Goal: Task Accomplishment & Management: Use online tool/utility

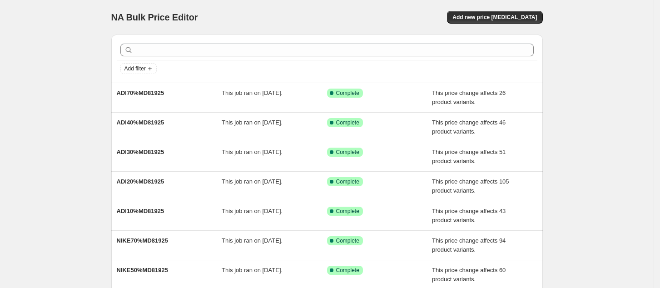
click at [312, 15] on div "NA Bulk Price Editor" at bounding box center [214, 17] width 207 height 13
click at [396, 23] on div "Add new price [MEDICAL_DATA]" at bounding box center [434, 17] width 217 height 13
click at [505, 21] on button "Add new price [MEDICAL_DATA]" at bounding box center [494, 17] width 95 height 13
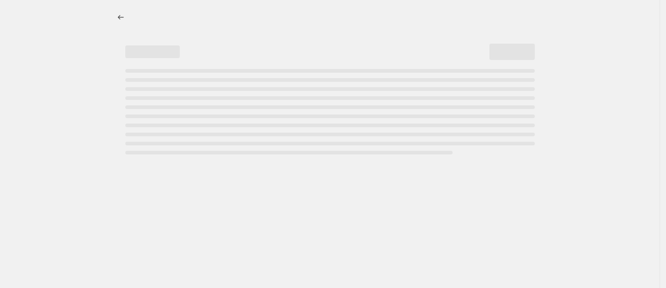
select select "percentage"
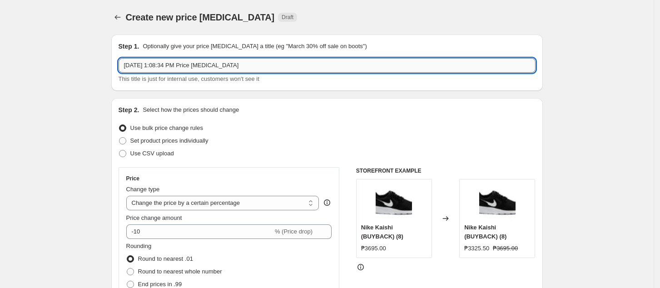
click at [259, 69] on input "Aug 19, 2025, 1:08:34 PM Price change job" at bounding box center [326, 65] width 417 height 15
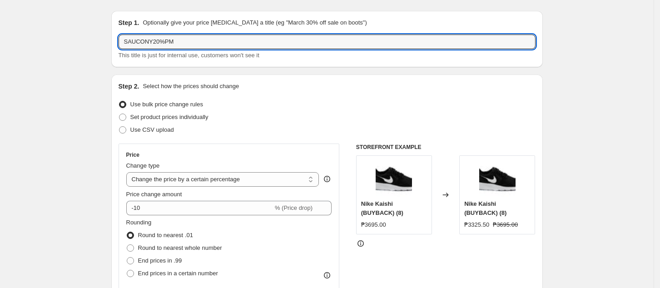
scroll to position [60, 0]
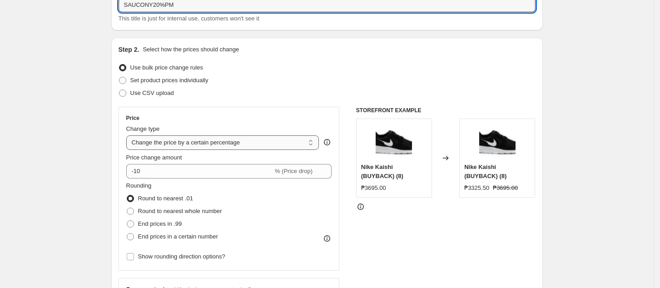
type input "SAUCONY20%PM"
click at [189, 143] on select "Change the price to a certain amount Change the price by a certain amount Chang…" at bounding box center [222, 142] width 193 height 15
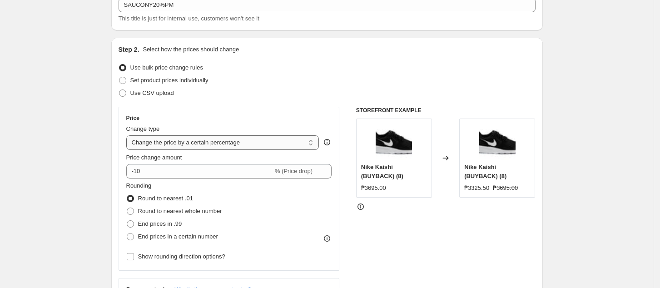
select select "pcap"
click at [129, 135] on select "Change the price to a certain amount Change the price by a certain amount Chang…" at bounding box center [222, 142] width 193 height 15
type input "-20"
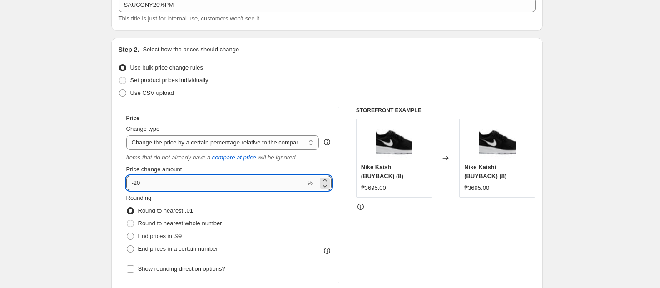
click at [186, 185] on input "-20" at bounding box center [215, 183] width 179 height 15
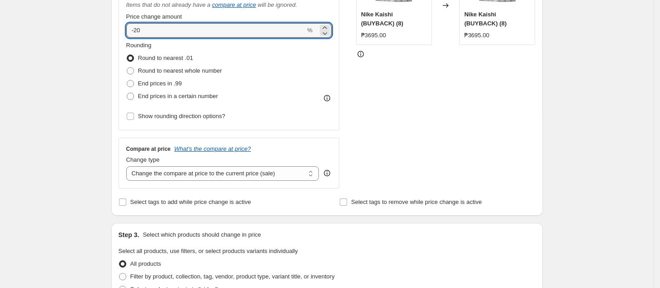
scroll to position [242, 0]
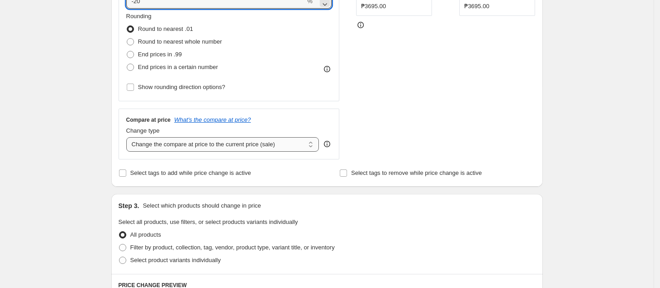
click at [227, 148] on select "Change the compare at price to the current price (sale) Change the compare at p…" at bounding box center [222, 144] width 193 height 15
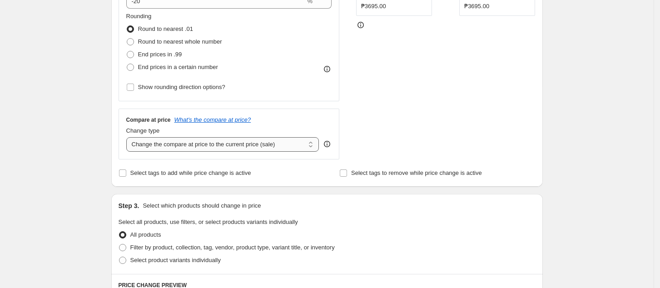
select select "no_change"
click at [129, 138] on select "Change the compare at price to the current price (sale) Change the compare at p…" at bounding box center [222, 144] width 193 height 15
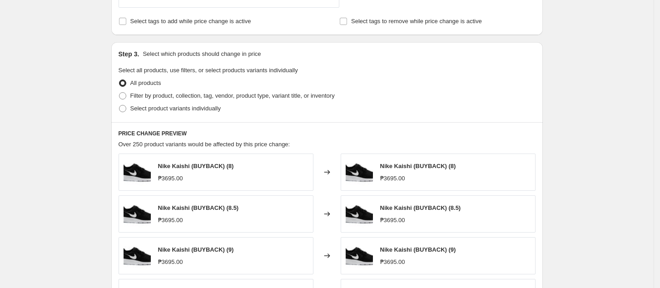
scroll to position [302, 0]
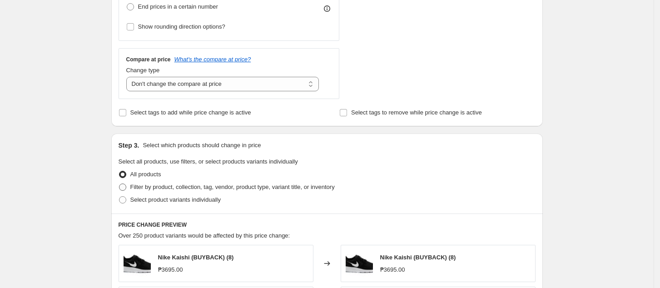
click at [171, 188] on span "Filter by product, collection, tag, vendor, product type, variant title, or inv…" at bounding box center [232, 186] width 204 height 7
click at [119, 184] on input "Filter by product, collection, tag, vendor, product type, variant title, or inv…" at bounding box center [119, 183] width 0 height 0
radio input "true"
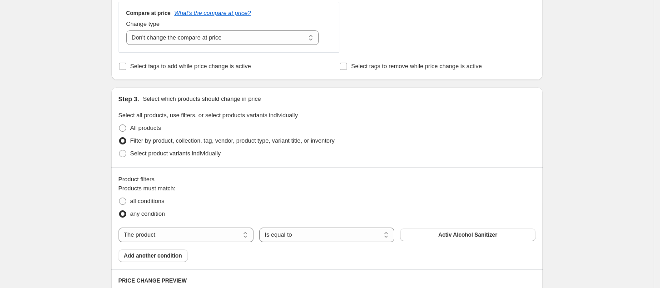
scroll to position [424, 0]
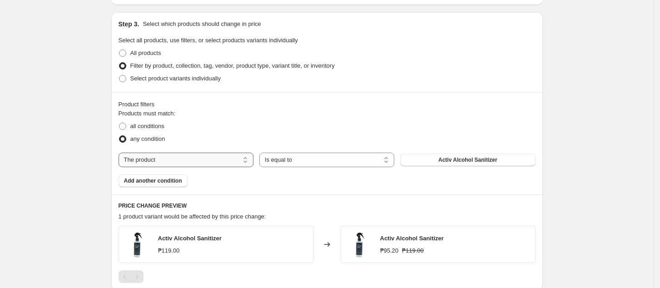
click at [182, 163] on select "The product The product's collection The product's tag The product's vendor The…" at bounding box center [185, 160] width 135 height 15
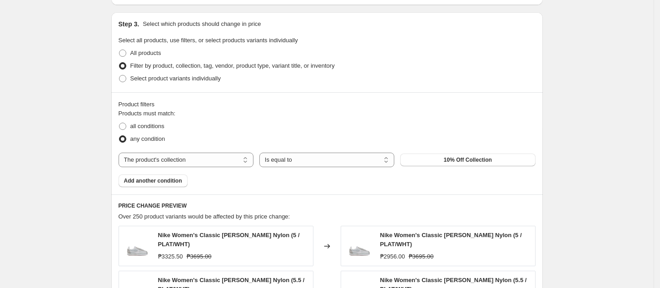
click at [473, 169] on div "Products must match: all conditions any condition The product The product's col…" at bounding box center [326, 148] width 417 height 78
click at [487, 159] on span "10% Off Collection" at bounding box center [468, 159] width 48 height 7
drag, startPoint x: 153, startPoint y: 150, endPoint x: 162, endPoint y: 159, distance: 12.8
click at [153, 150] on div "Products must match: all conditions any condition The product The product's col…" at bounding box center [326, 148] width 417 height 78
drag, startPoint x: 162, startPoint y: 159, endPoint x: 203, endPoint y: 164, distance: 41.2
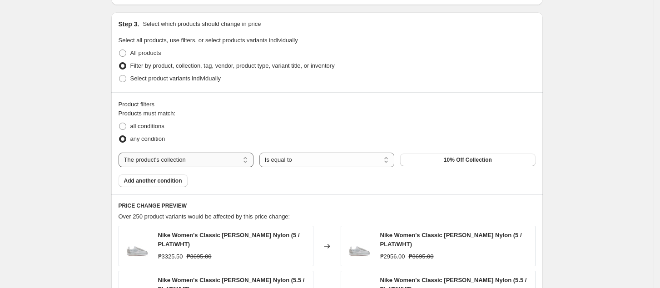
click at [162, 159] on select "The product The product's collection The product's tag The product's vendor The…" at bounding box center [185, 160] width 135 height 15
select select "tag"
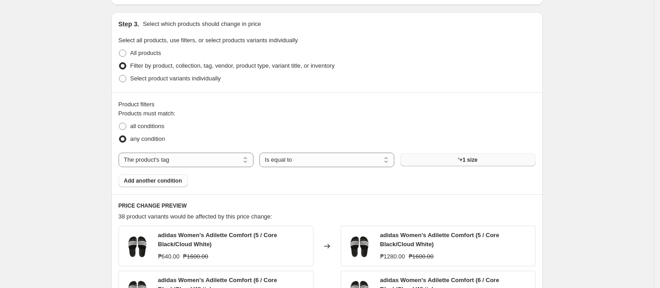
click at [476, 161] on span "'+1 size" at bounding box center [468, 159] width 20 height 7
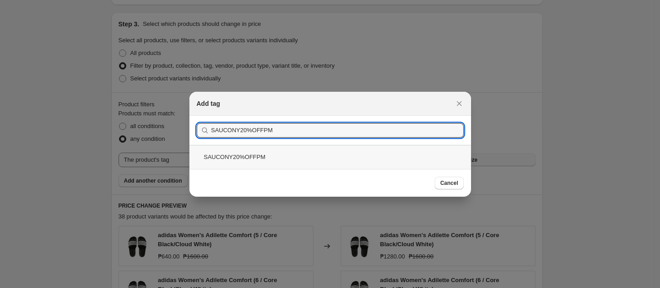
type input "SAUCONY20%OFFPM"
click at [417, 162] on div "SAUCONY20%OFFPM" at bounding box center [329, 157] width 281 height 24
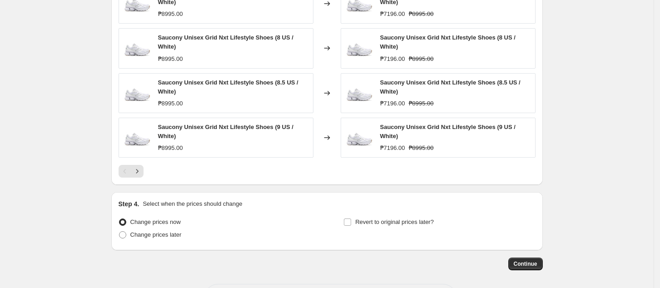
scroll to position [748, 0]
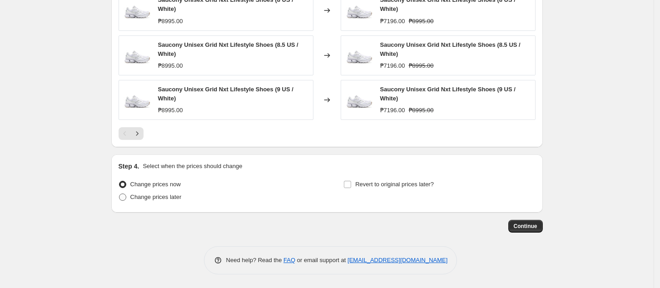
click at [170, 196] on span "Change prices later" at bounding box center [155, 196] width 51 height 7
click at [119, 194] on input "Change prices later" at bounding box center [119, 193] width 0 height 0
radio input "true"
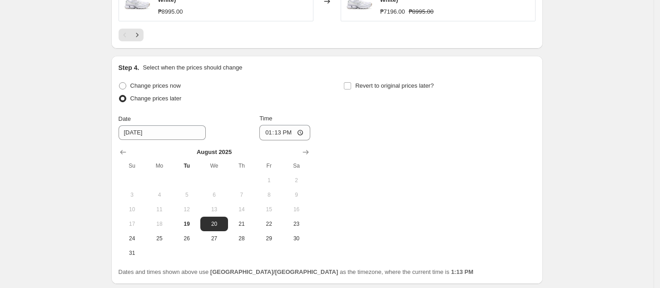
scroll to position [918, 0]
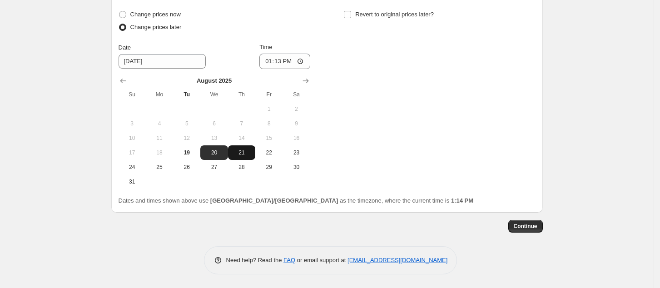
click at [247, 156] on button "21" at bounding box center [241, 152] width 27 height 15
type input "[DATE]"
click at [266, 62] on input "13:13" at bounding box center [284, 61] width 51 height 15
type input "00:00"
click at [406, 143] on div "Change prices now Change prices later Date 8/21/2025 Time 00:00 August 2025 Su …" at bounding box center [326, 98] width 417 height 181
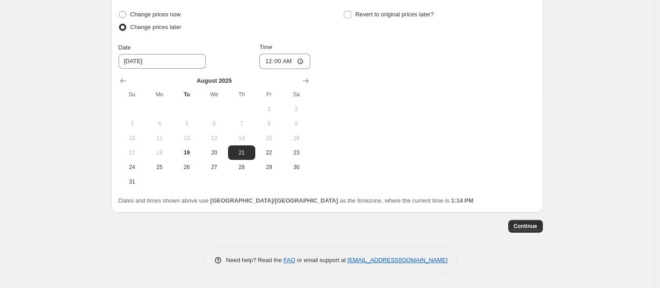
click at [404, 158] on div "Change prices now Change prices later Date 8/21/2025 Time 00:00 August 2025 Su …" at bounding box center [326, 98] width 417 height 181
click at [525, 222] on span "Continue" at bounding box center [525, 225] width 24 height 7
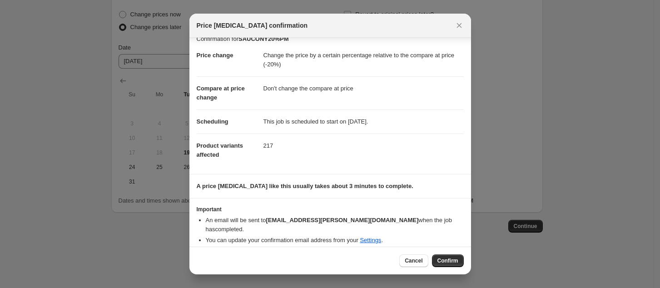
scroll to position [8, 0]
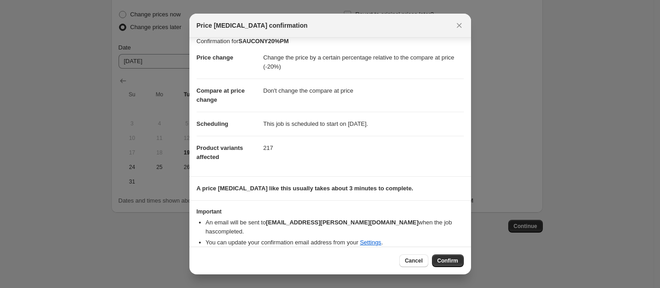
click at [442, 256] on button "Confirm" at bounding box center [448, 260] width 32 height 13
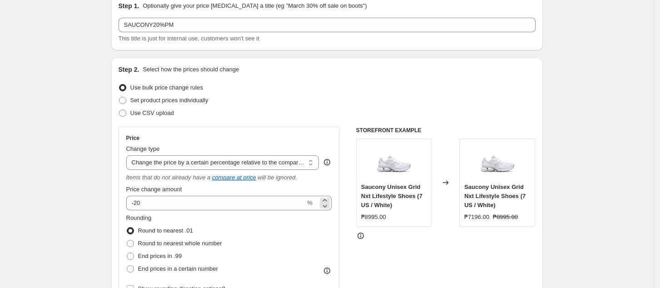
scroll to position [70, 0]
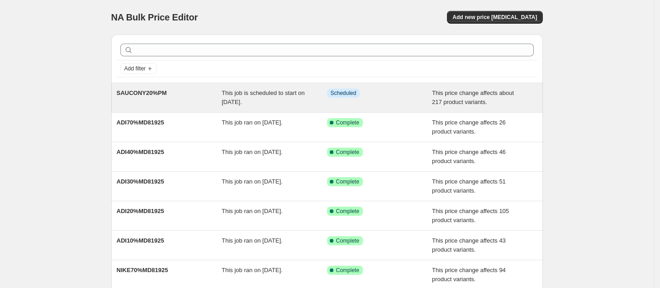
click at [391, 106] on div "Info Scheduled" at bounding box center [379, 98] width 105 height 18
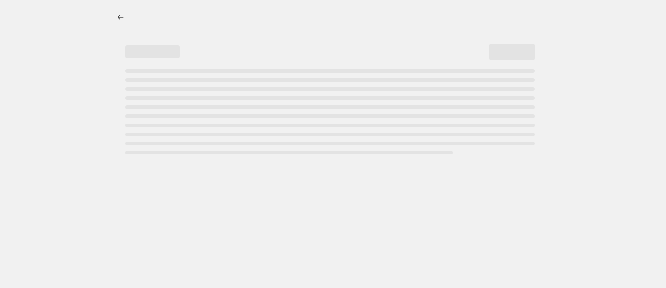
select select "pcap"
select select "no_change"
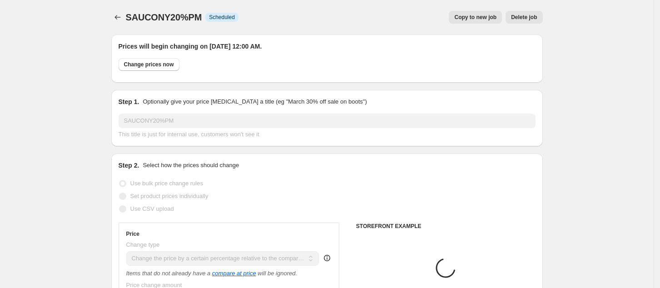
select select "tag"
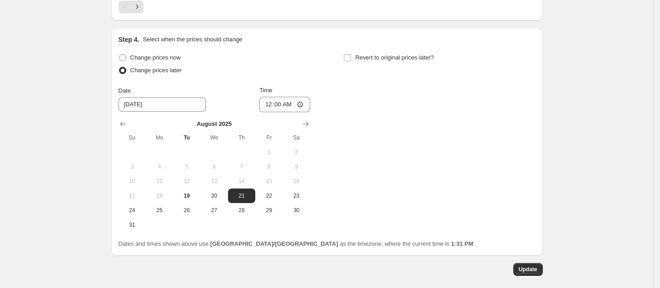
scroll to position [973, 0]
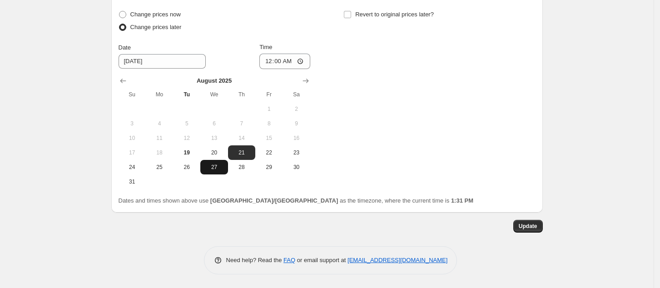
drag, startPoint x: 160, startPoint y: 169, endPoint x: 206, endPoint y: 160, distance: 46.2
click at [160, 169] on span "25" at bounding box center [159, 166] width 20 height 7
type input "[DATE]"
click at [521, 224] on button "Update" at bounding box center [528, 226] width 30 height 13
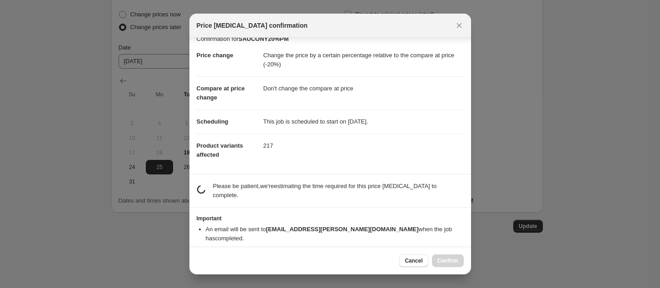
scroll to position [8, 0]
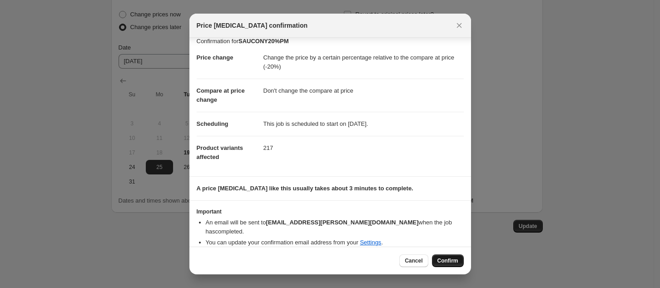
click at [452, 259] on span "Confirm" at bounding box center [447, 260] width 21 height 7
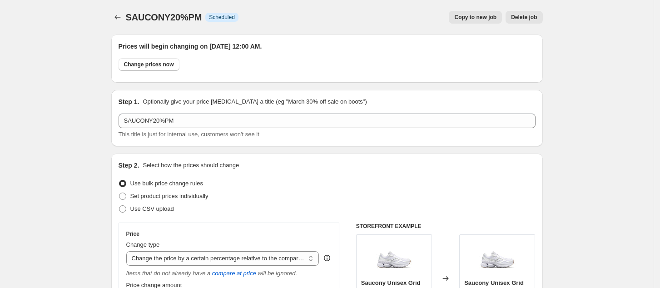
scroll to position [973, 0]
